Goal: Information Seeking & Learning: Learn about a topic

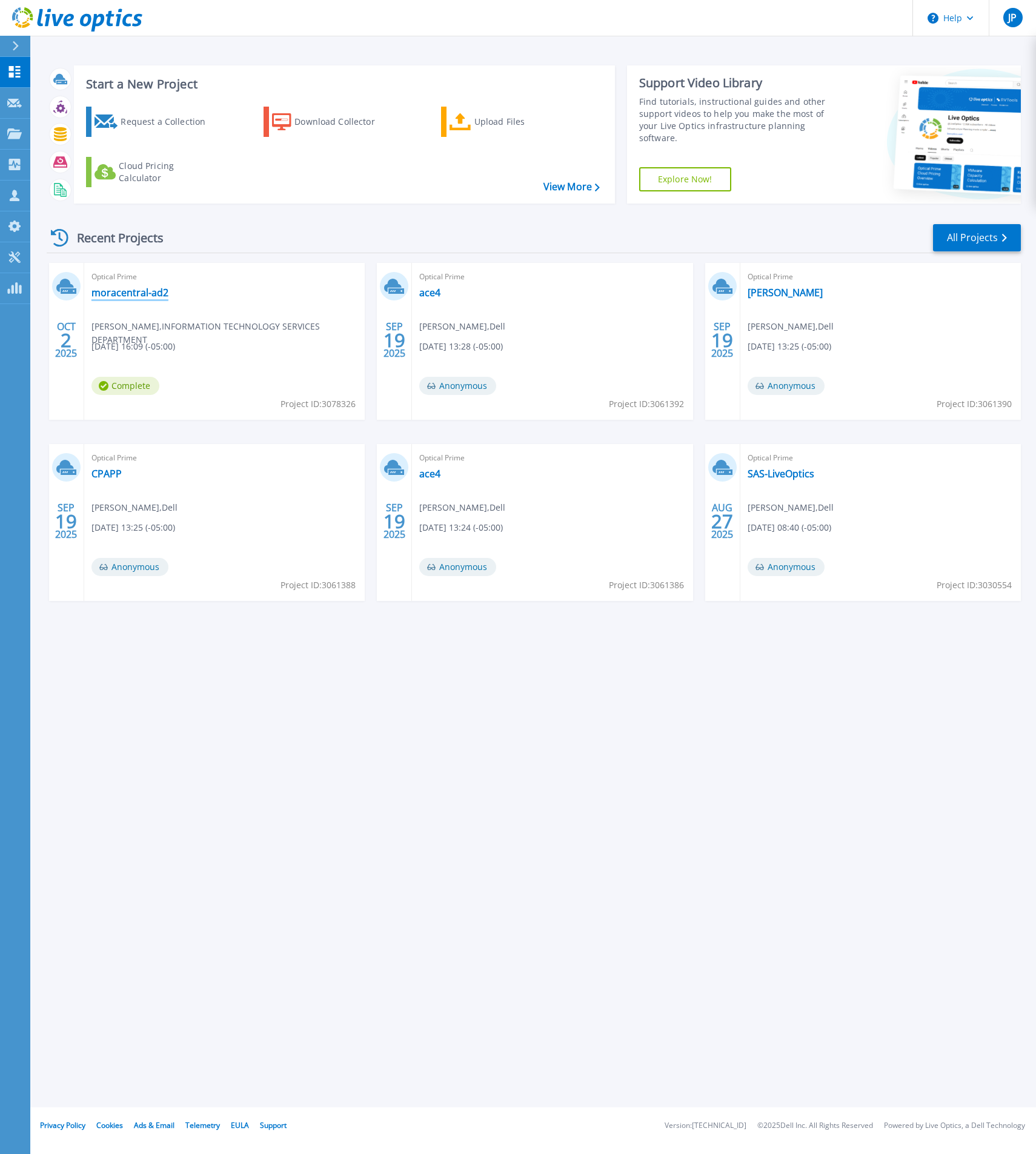
click at [162, 295] on link "moracentral-ad2" at bounding box center [129, 293] width 77 height 12
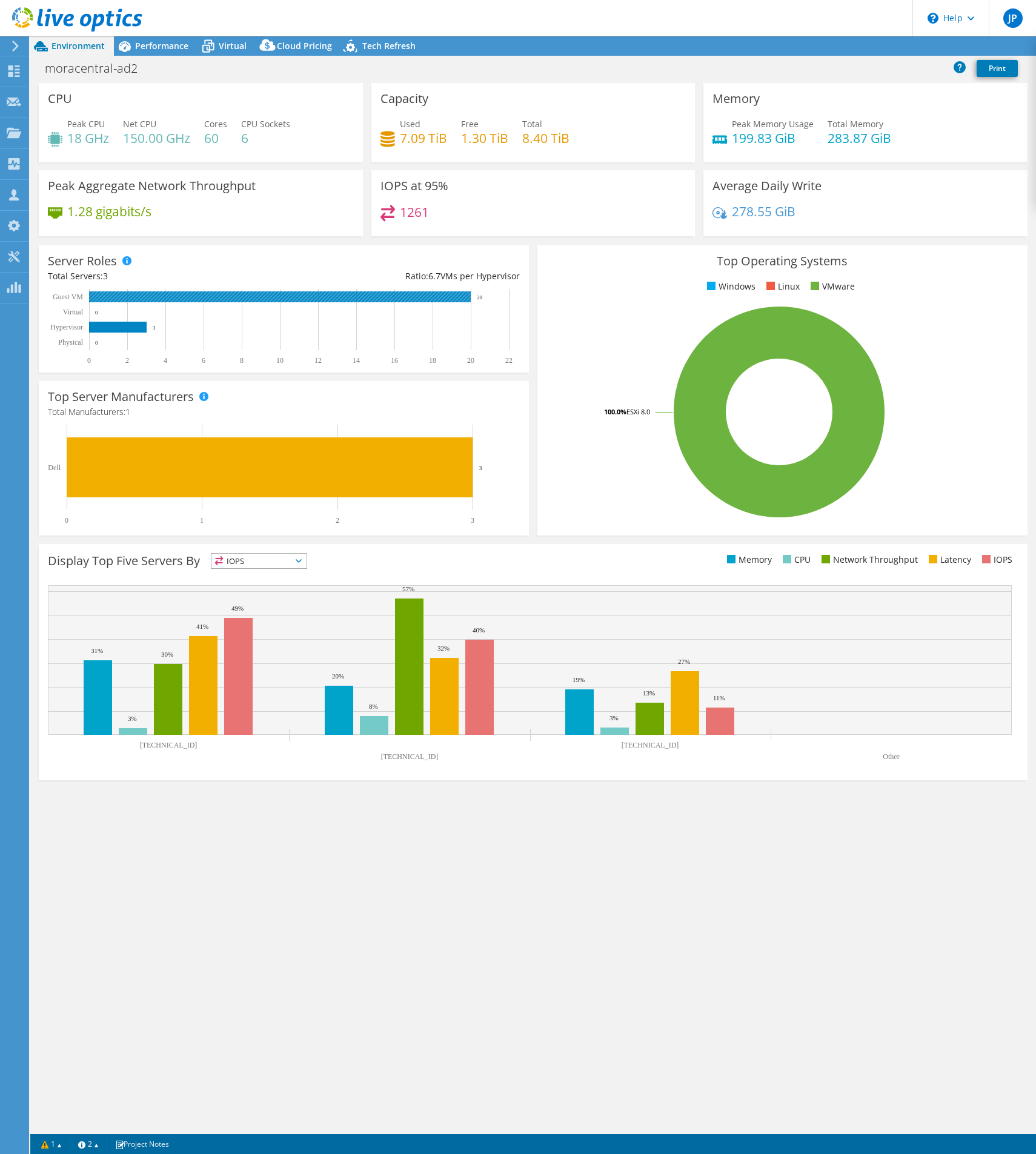
select select "USD"
click at [177, 44] on span "Performance" at bounding box center [162, 45] width 53 height 11
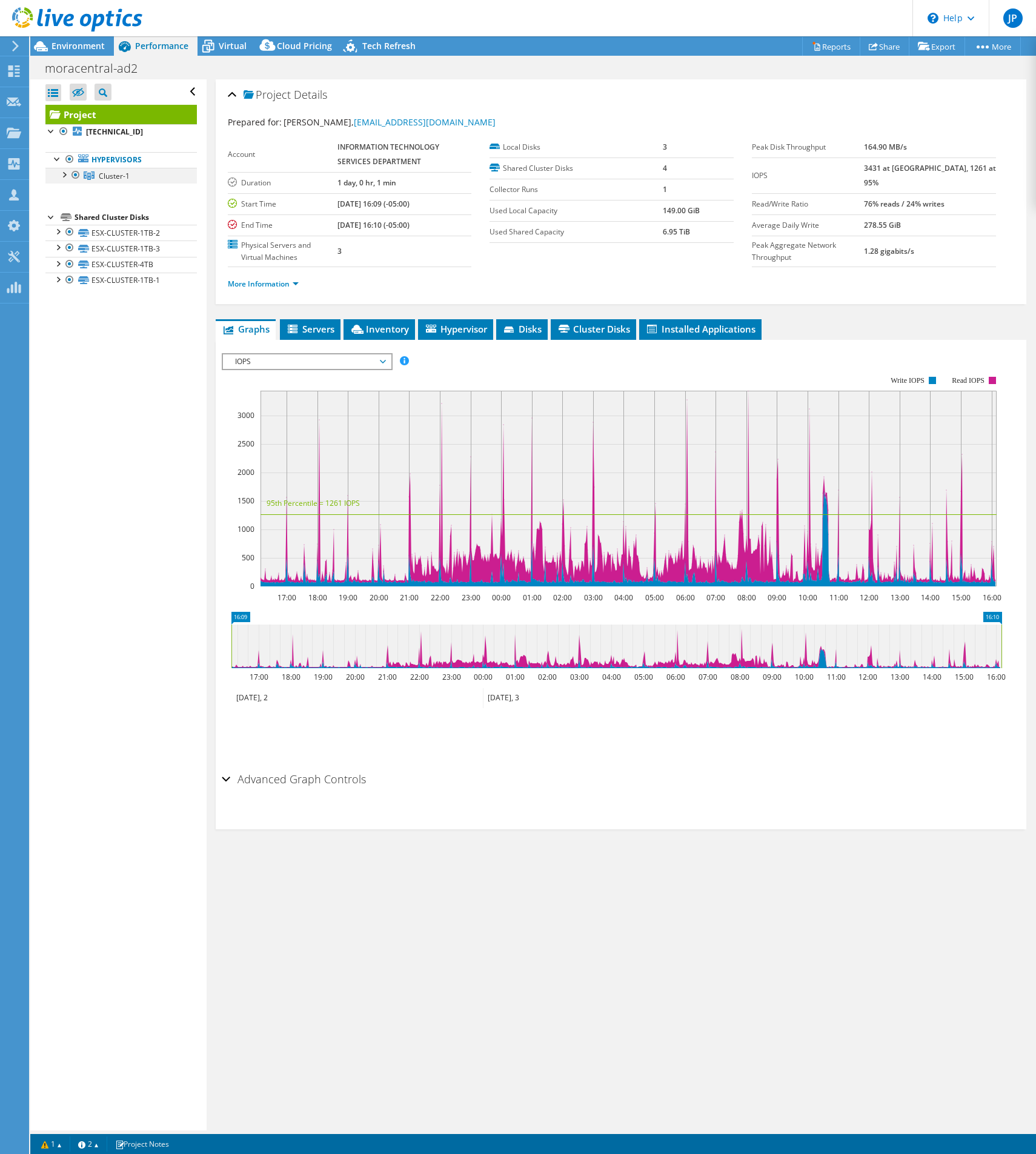
click at [68, 177] on div at bounding box center [64, 174] width 12 height 12
click at [130, 184] on link "[TECHNICAL_ID]" at bounding box center [121, 191] width 152 height 16
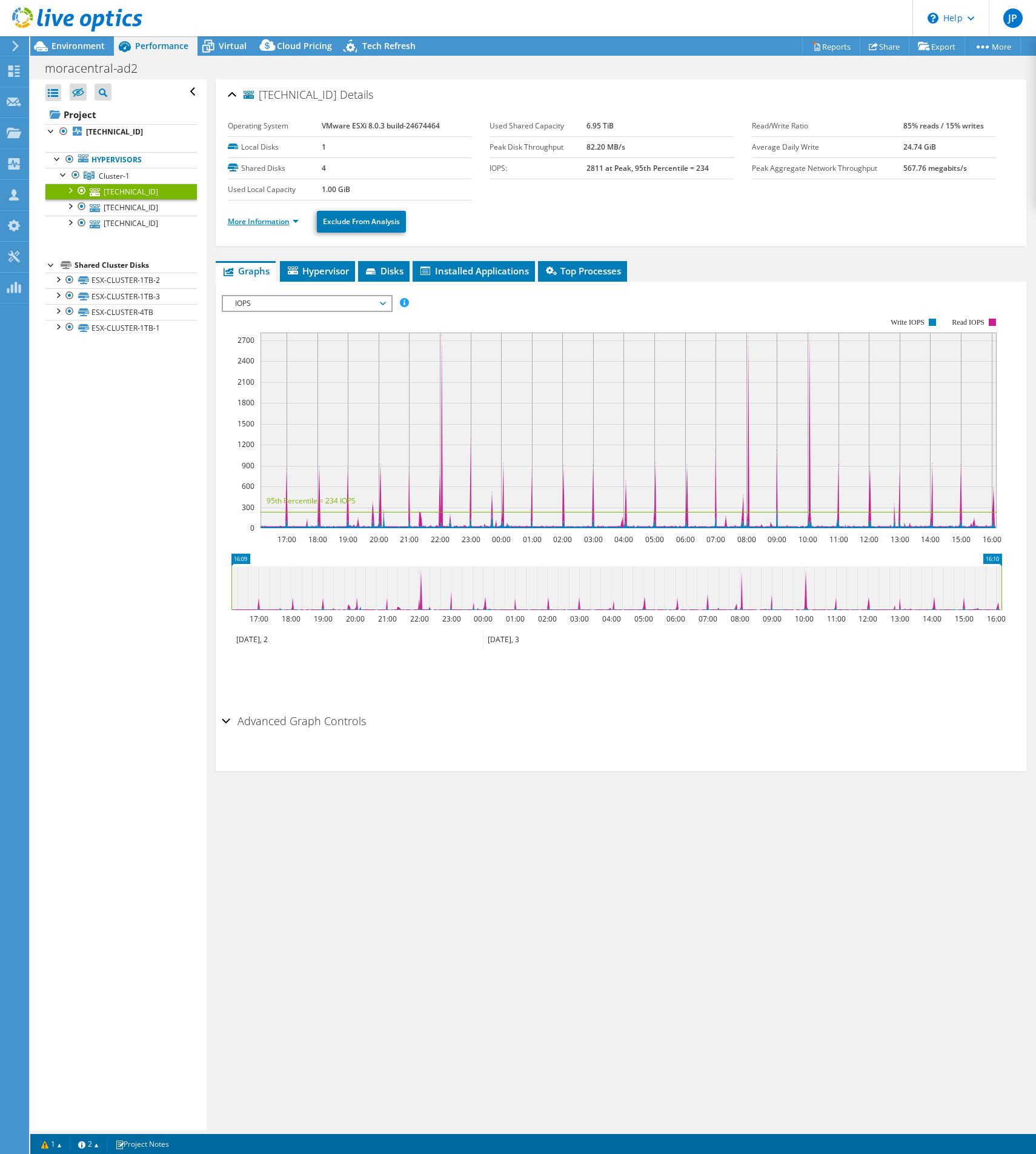
click at [291, 225] on link "More Information" at bounding box center [263, 221] width 71 height 10
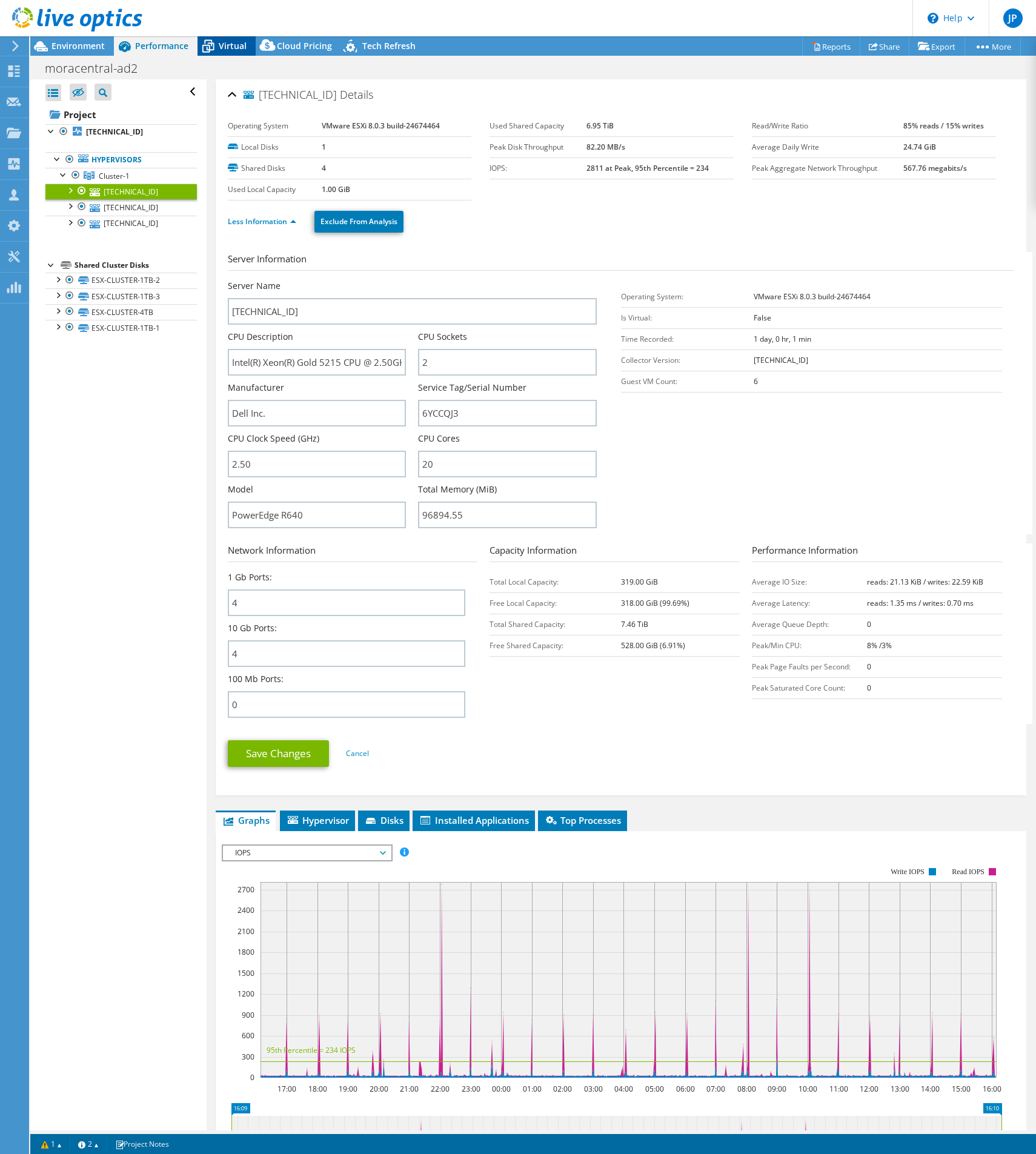
click at [211, 41] on icon at bounding box center [208, 46] width 22 height 22
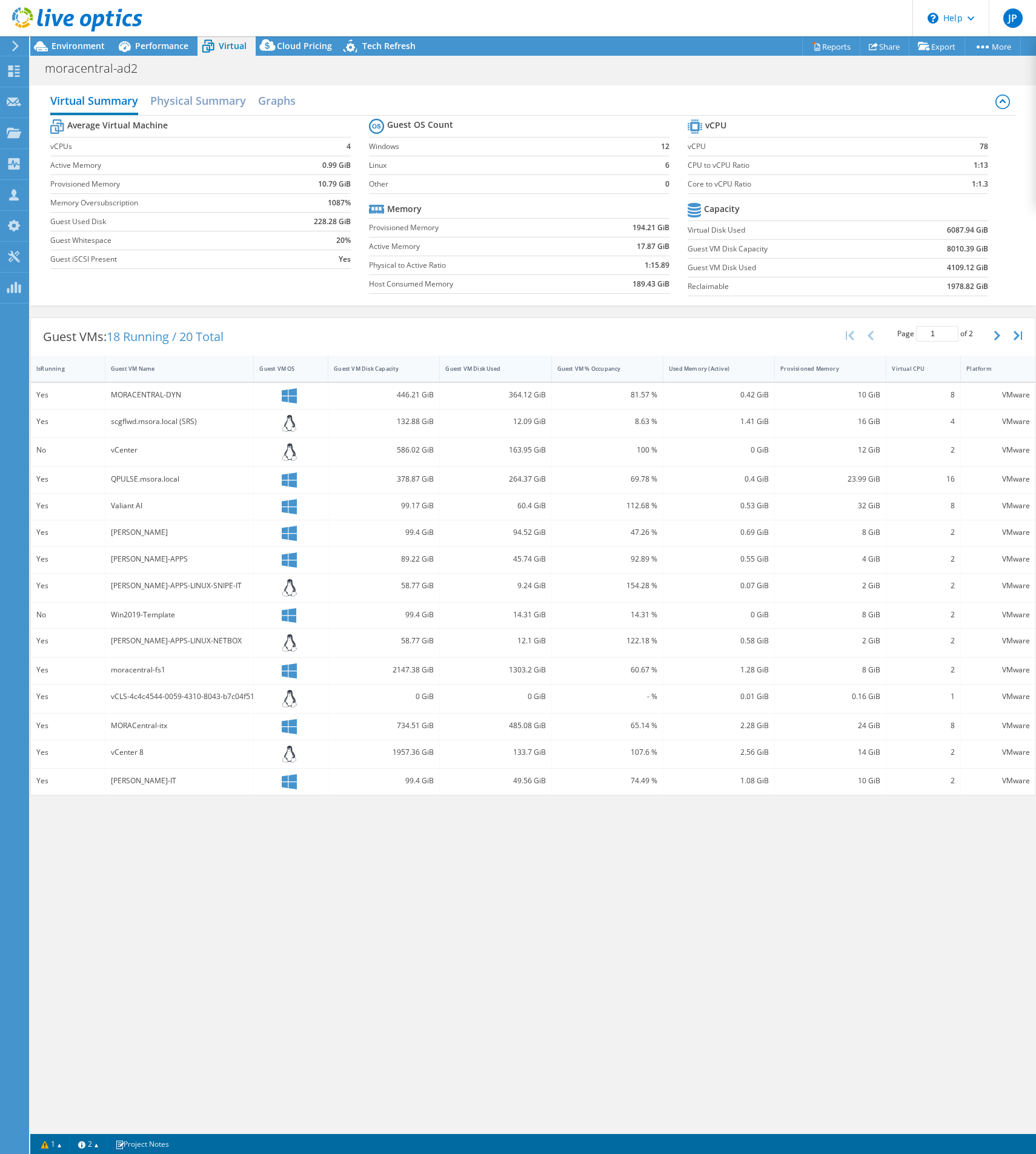
click at [479, 371] on div "Guest VM Disk Used" at bounding box center [487, 368] width 85 height 8
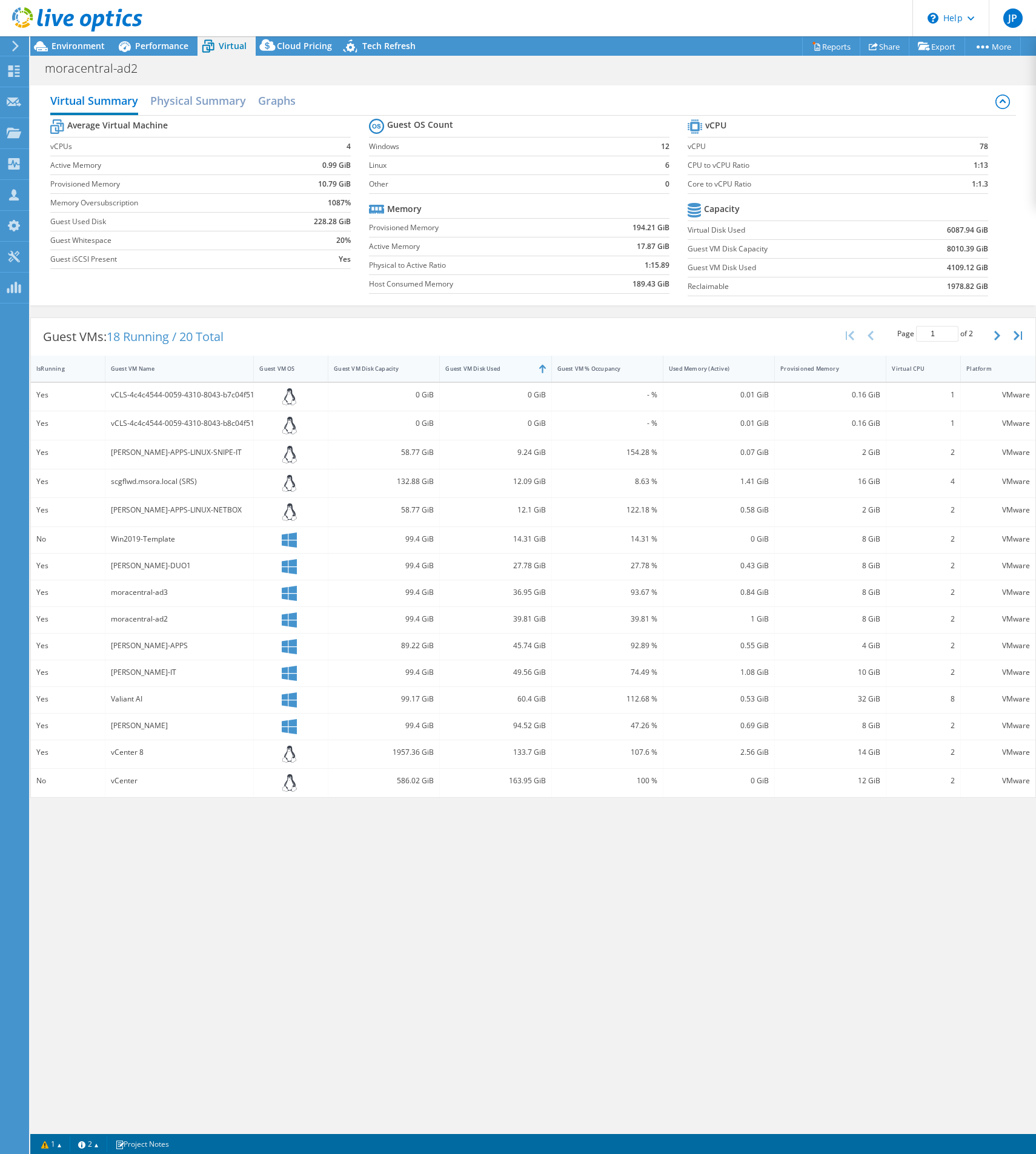
click at [481, 370] on div "Guest VM Disk Used" at bounding box center [487, 368] width 85 height 8
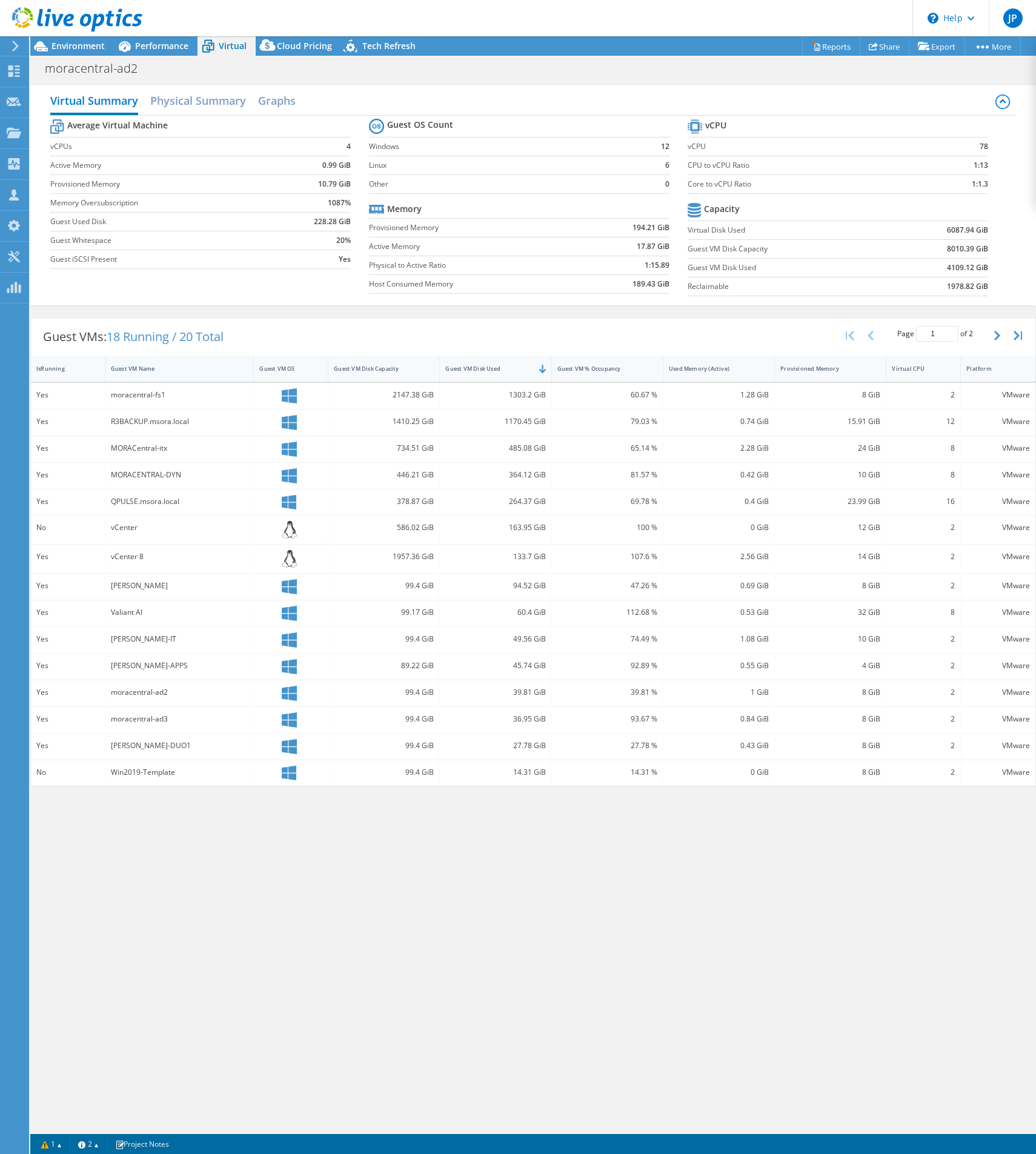
click at [161, 366] on div "Guest VM Name" at bounding box center [172, 368] width 123 height 8
click at [996, 337] on icon "button" at bounding box center [996, 335] width 6 height 9
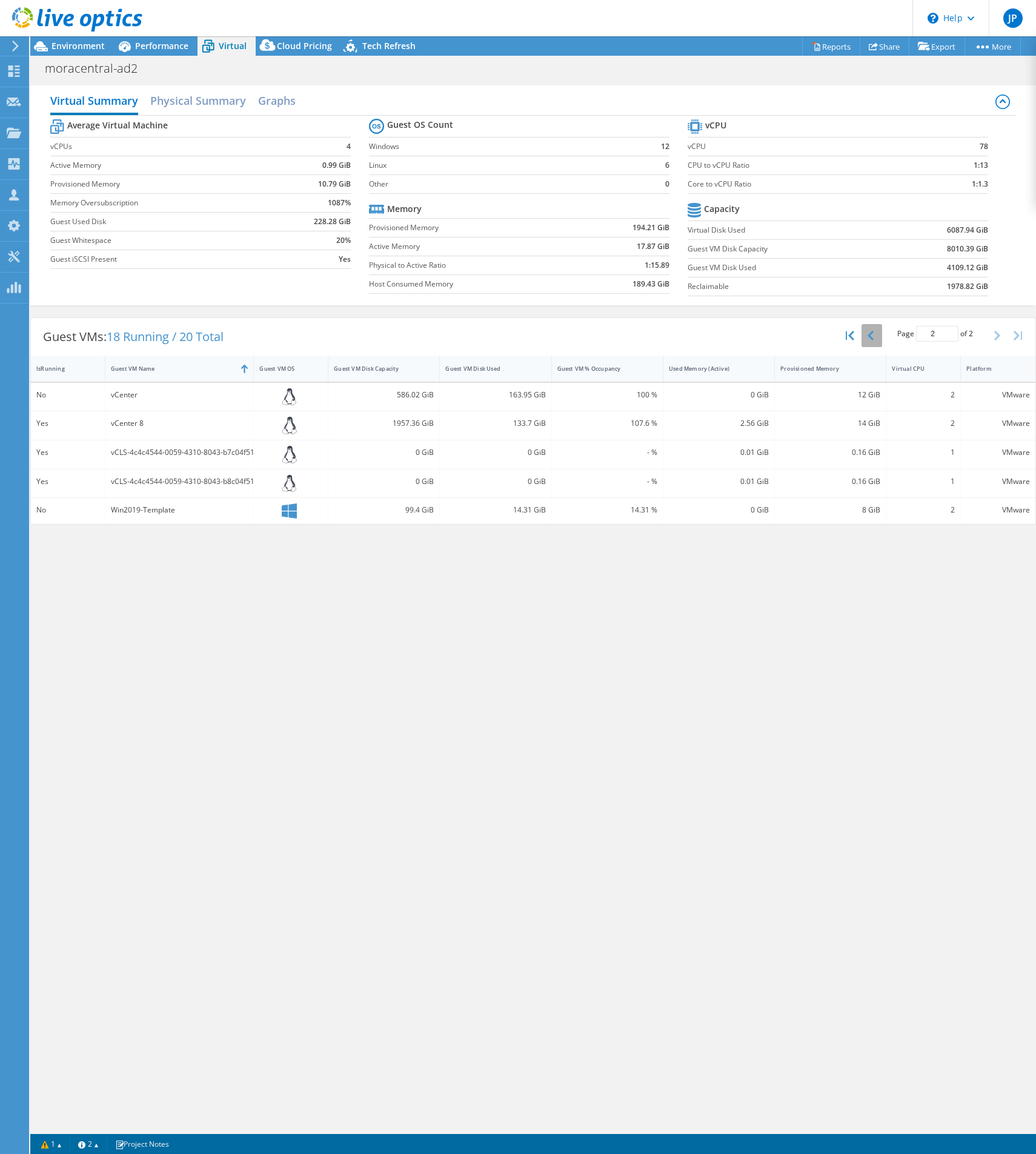
click at [878, 337] on button "button" at bounding box center [872, 335] width 21 height 23
type input "1"
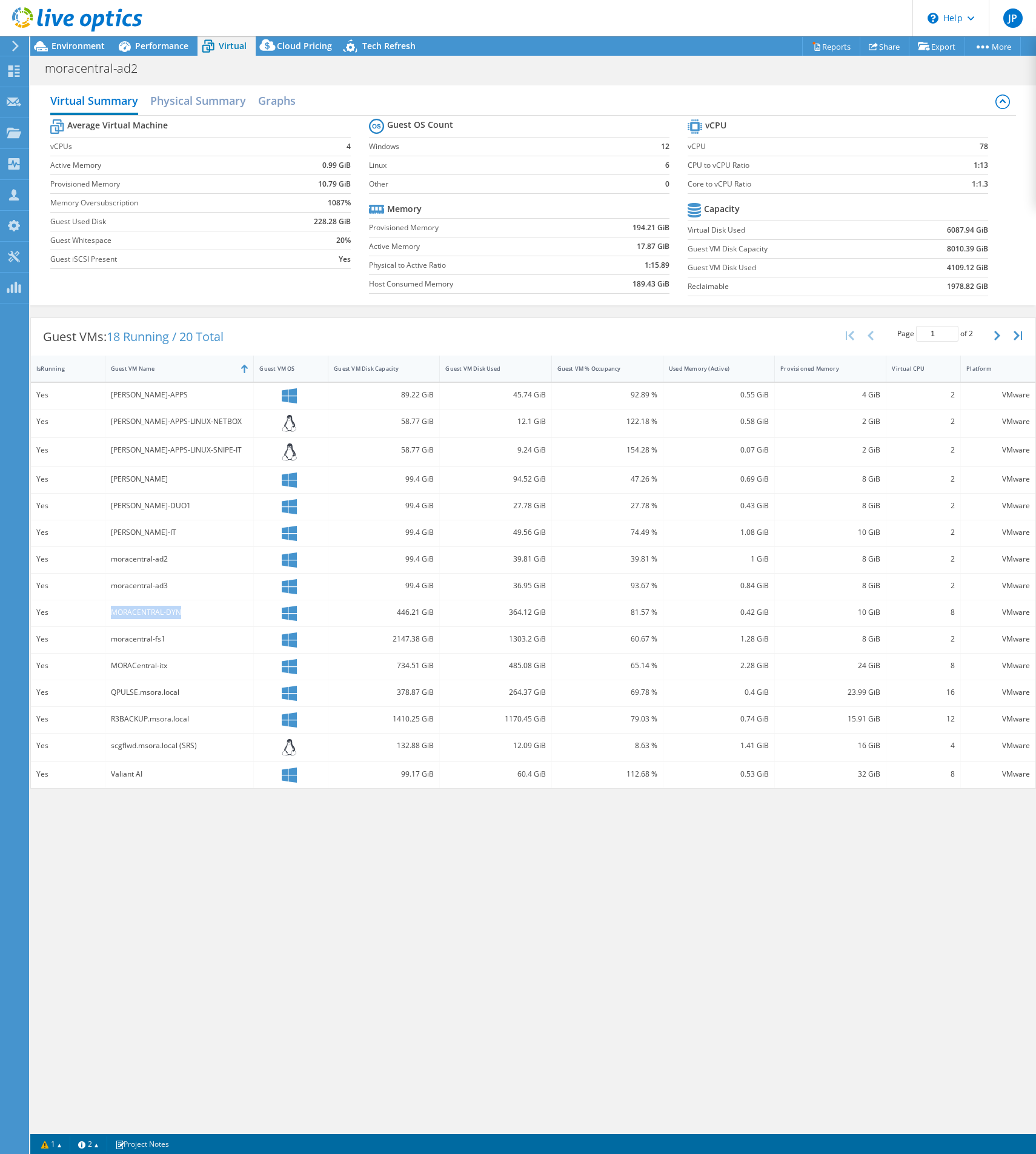
drag, startPoint x: 185, startPoint y: 614, endPoint x: 102, endPoint y: 618, distance: 83.1
click at [102, 618] on div "Yes MORACENTRAL-DYN 446.21 GiB 364.12 GiB 81.57 % 0.42 GiB 10 GiB 8 VMware" at bounding box center [533, 613] width 1004 height 26
copy div "MORACENTRAL-DYN"
click at [484, 364] on div "Guest VM Disk Used" at bounding box center [487, 368] width 85 height 8
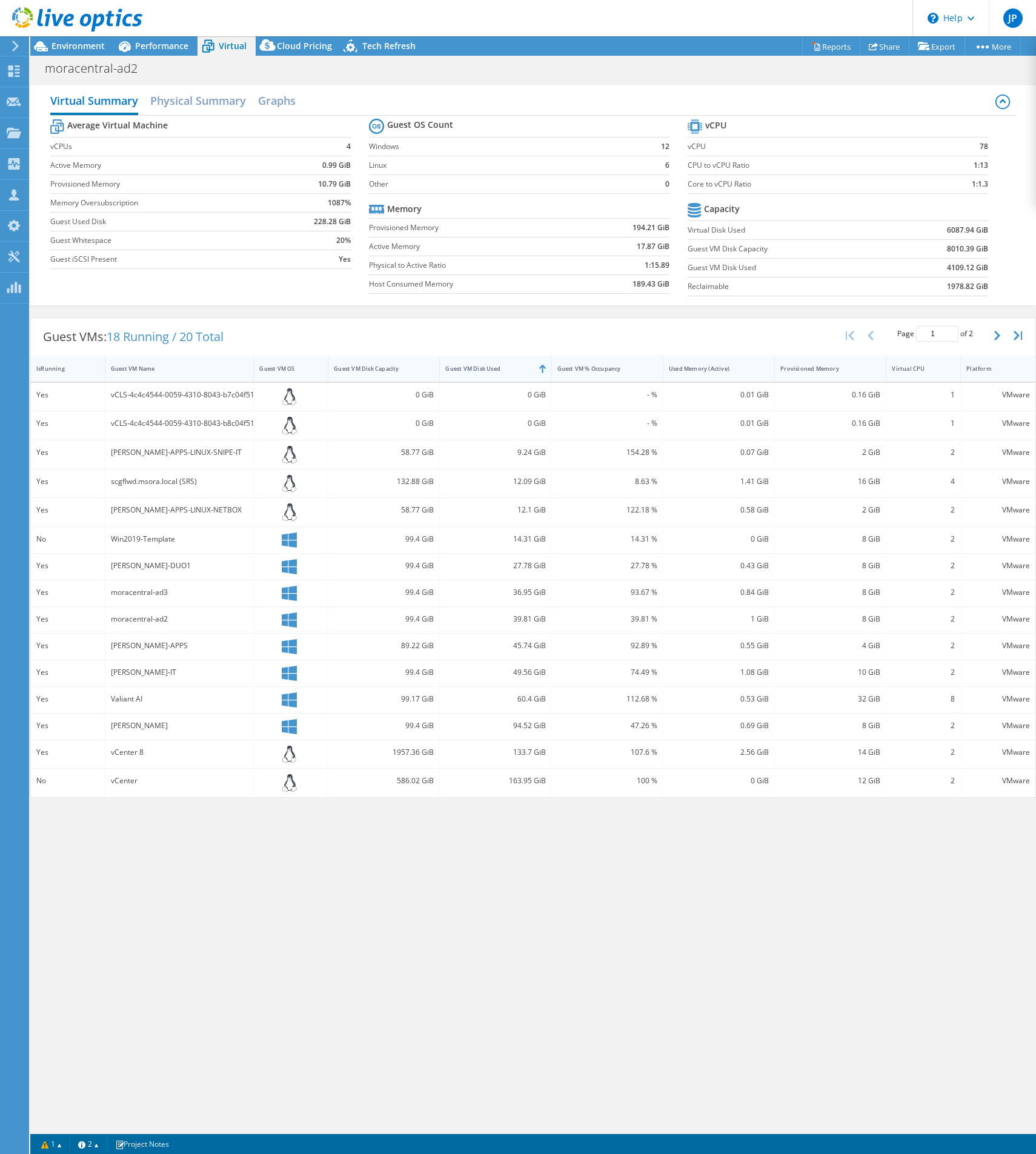
click at [484, 364] on div "Guest VM Disk Used" at bounding box center [487, 368] width 85 height 8
